Goal: Information Seeking & Learning: Find specific fact

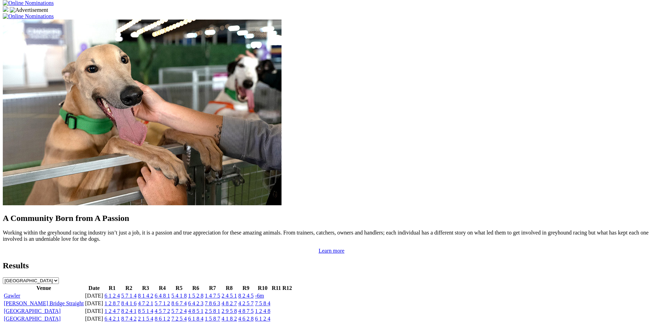
scroll to position [528, 0]
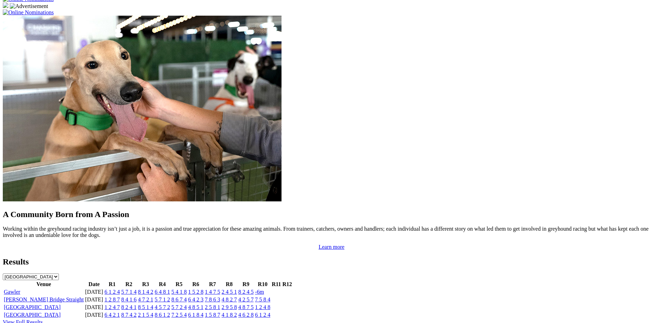
click at [43, 319] on link "View Full Results" at bounding box center [23, 322] width 40 height 6
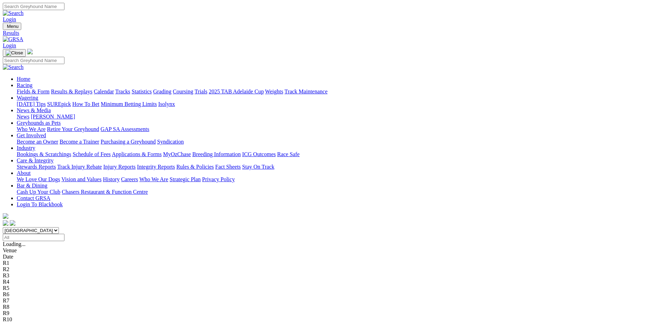
click at [114, 88] on link "Calendar" at bounding box center [104, 91] width 20 height 6
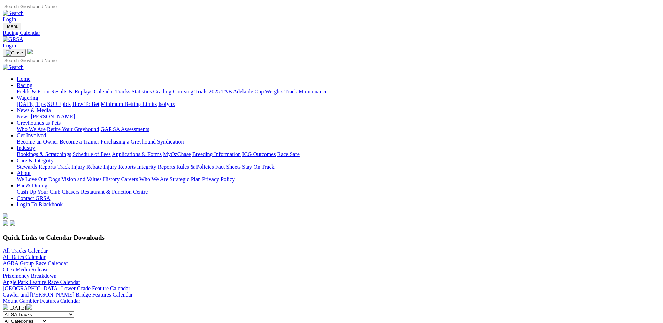
click at [48, 248] on link "All Tracks Calendar" at bounding box center [25, 251] width 45 height 6
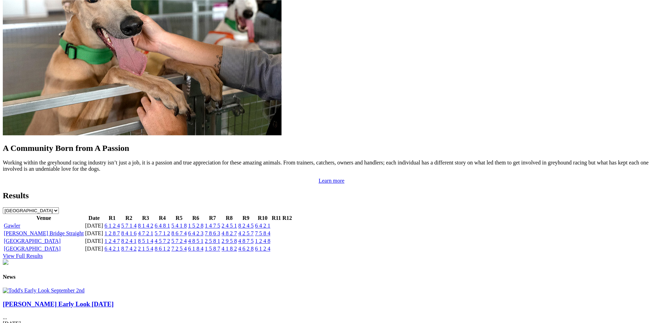
scroll to position [559, 0]
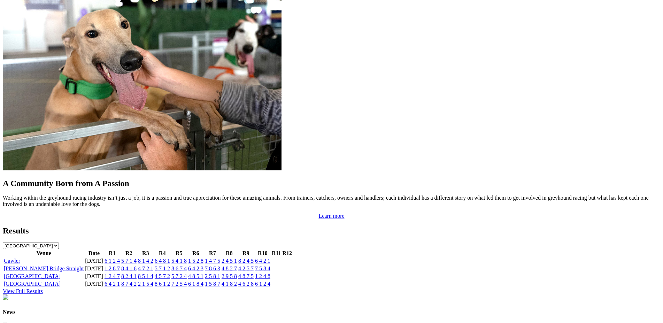
click at [43, 288] on link "View Full Results" at bounding box center [23, 291] width 40 height 6
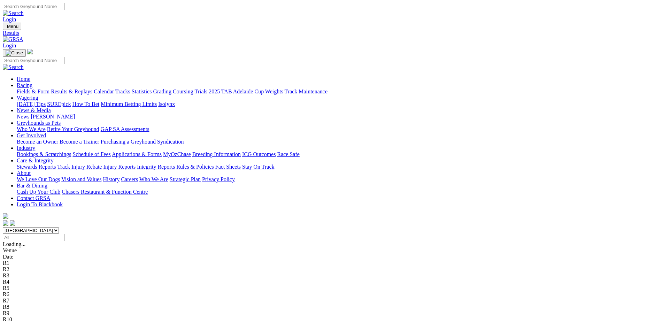
click at [64, 234] on input "Select date" at bounding box center [34, 237] width 62 height 7
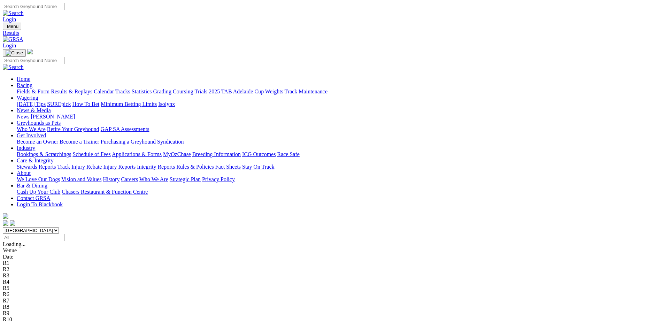
type input "Friday, 11 Oct 2024"
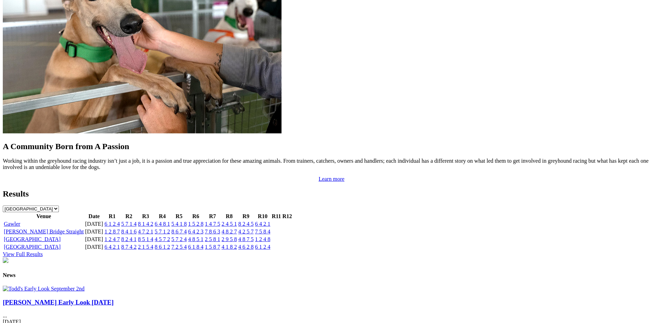
scroll to position [598, 0]
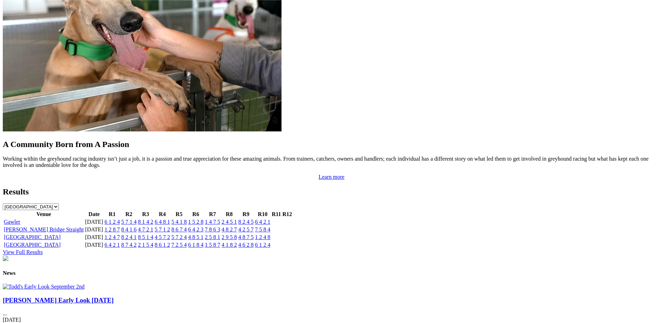
click at [43, 249] on link "View Full Results" at bounding box center [23, 252] width 40 height 6
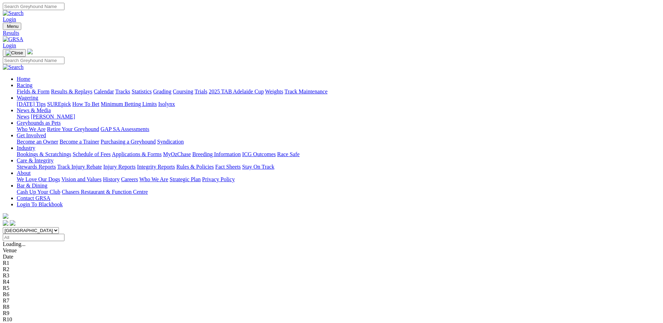
click at [64, 234] on input "Select date" at bounding box center [34, 237] width 62 height 7
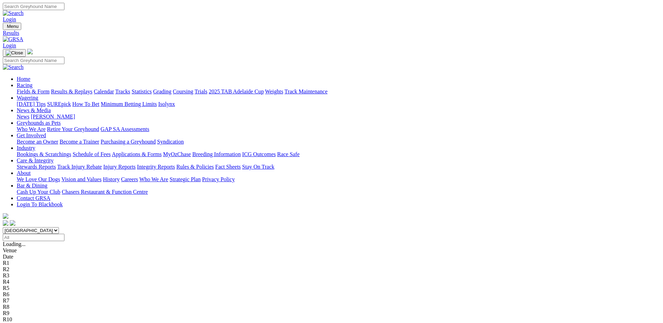
type input "[DATE]"
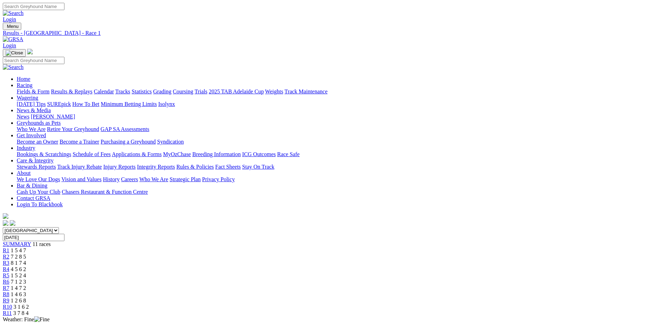
click at [218, 254] on div "R2 7 2 8 5" at bounding box center [331, 257] width 657 height 6
click at [9, 260] on span "R3" at bounding box center [6, 263] width 7 height 6
click at [9, 266] on span "R4" at bounding box center [6, 269] width 7 height 6
click at [9, 272] on span "R5" at bounding box center [6, 275] width 7 height 6
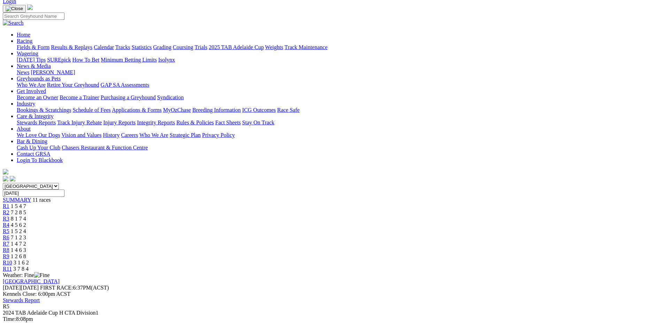
scroll to position [38, 0]
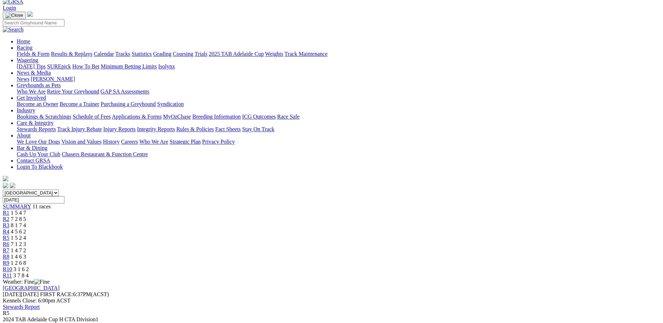
click at [9, 241] on span "R6" at bounding box center [6, 244] width 7 height 6
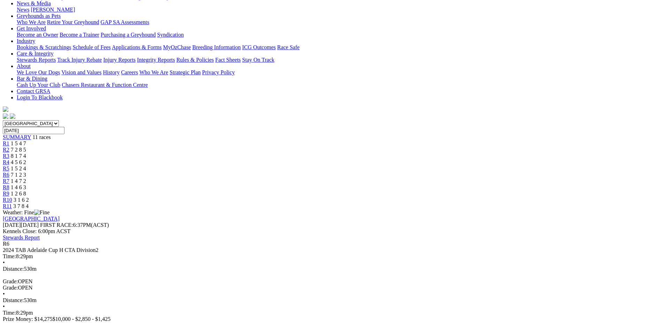
scroll to position [111, 0]
